Goal: Task Accomplishment & Management: Complete application form

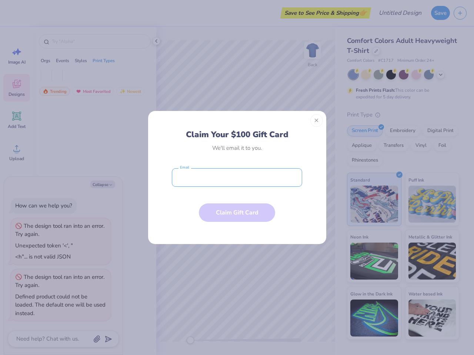
type textarea "x"
click at [237, 178] on input "email" at bounding box center [237, 177] width 130 height 19
click at [316, 121] on button "Close" at bounding box center [316, 120] width 13 height 13
